Goal: Task Accomplishment & Management: Manage account settings

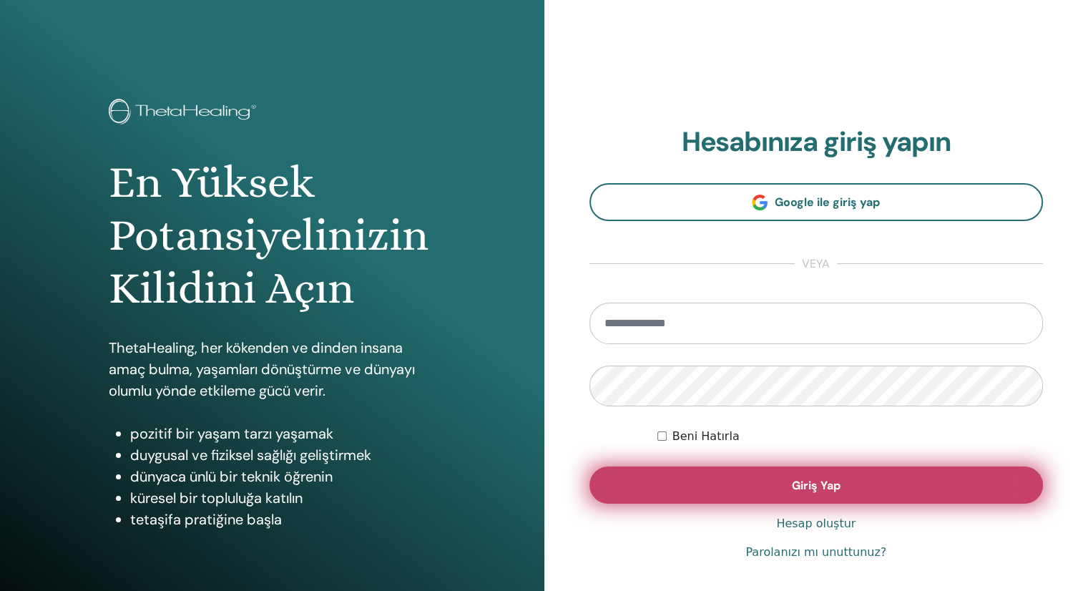
type input "**********"
click at [806, 493] on button "Giriş Yap" at bounding box center [816, 484] width 454 height 37
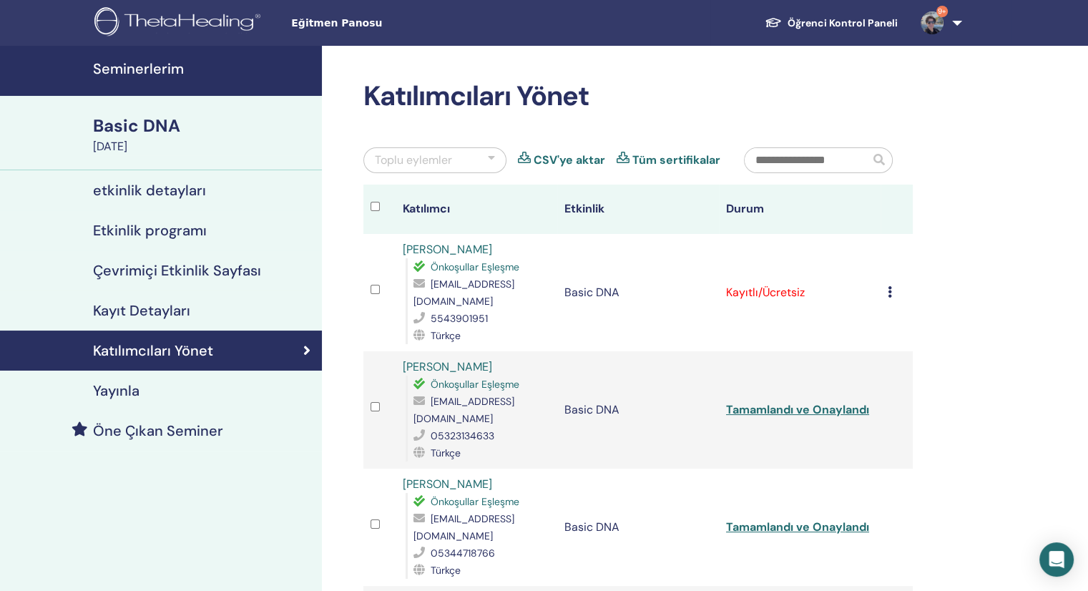
click at [885, 290] on td "Kaydı İptal Et Otomatik onaylama Ücretli Olarak İşaretle Ödenmemiş olarak işare…" at bounding box center [896, 292] width 32 height 117
click at [893, 289] on div "Kaydı İptal Et Otomatik onaylama Ücretli Olarak İşaretle Ödenmemiş olarak işare…" at bounding box center [897, 292] width 18 height 17
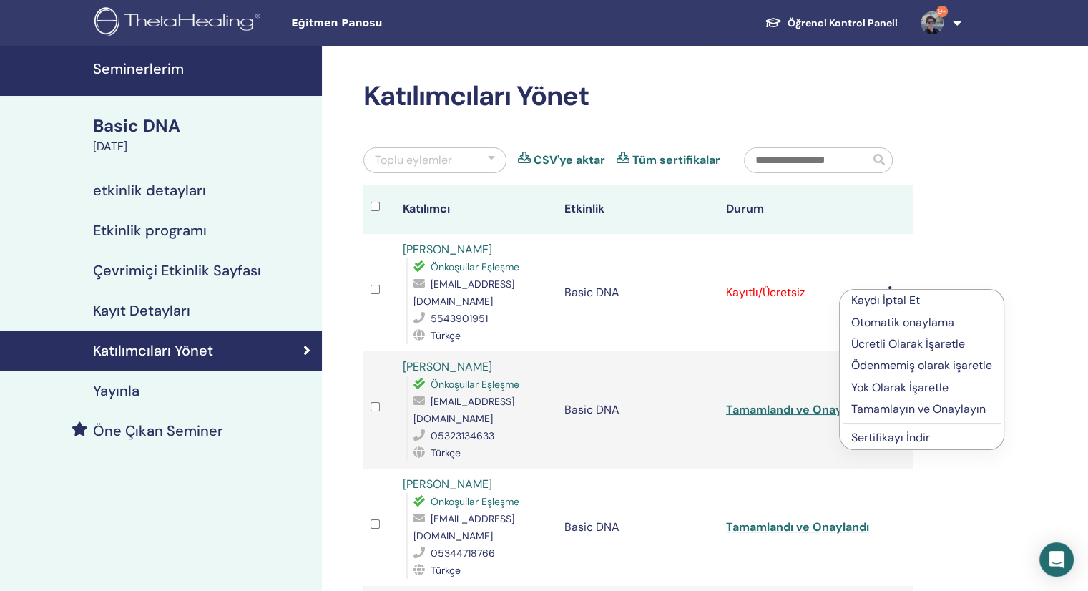
click at [920, 408] on p "Tamamlayın ve Onaylayın" at bounding box center [921, 409] width 141 height 17
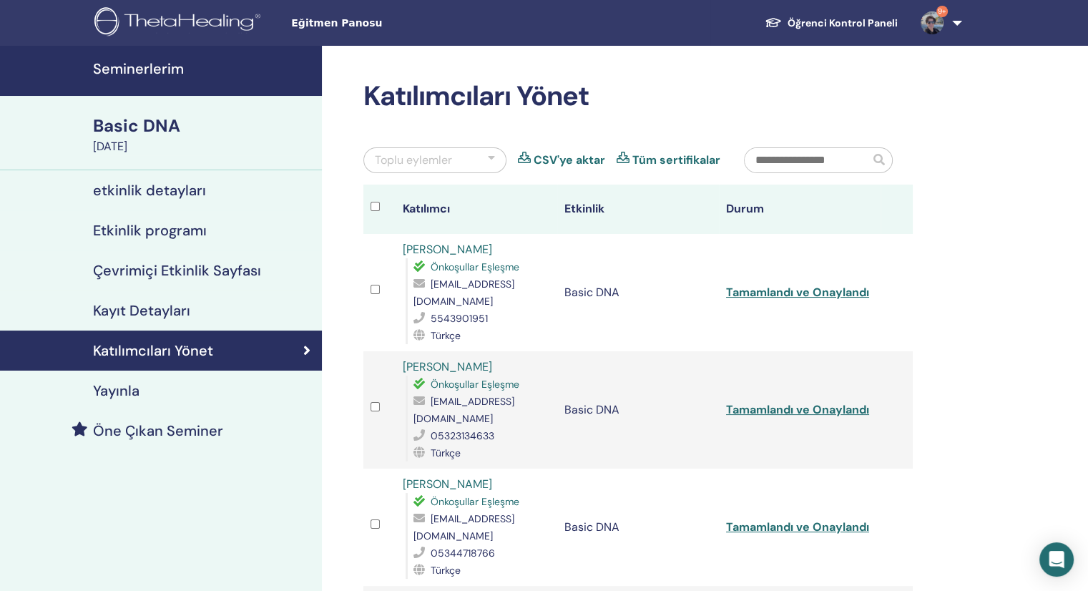
drag, startPoint x: 494, startPoint y: 253, endPoint x: 406, endPoint y: 235, distance: 90.6
click at [406, 235] on td "DİLEK demircan Önkoşullar Eşleşme demircandilek7@gmail.com 5543901951 Türkçe" at bounding box center [477, 292] width 162 height 117
copy link "DİLEK demircan"
